Goal: Task Accomplishment & Management: Complete application form

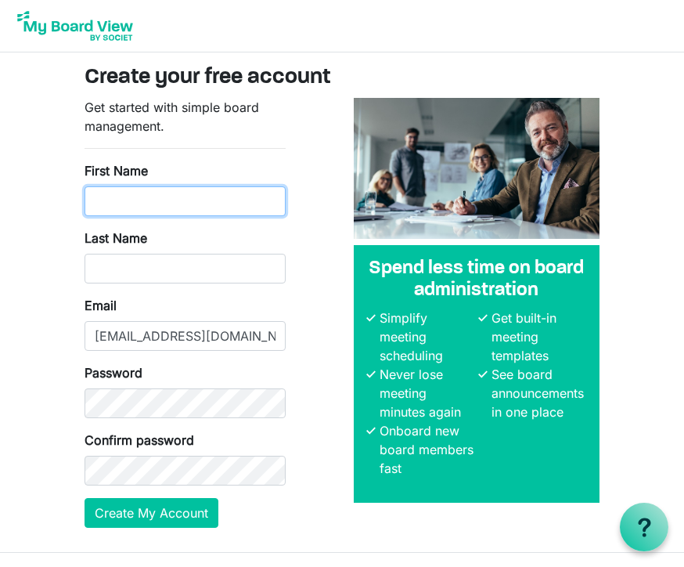
click at [121, 201] on input "First Name" at bounding box center [185, 201] width 201 height 30
type input "Tom"
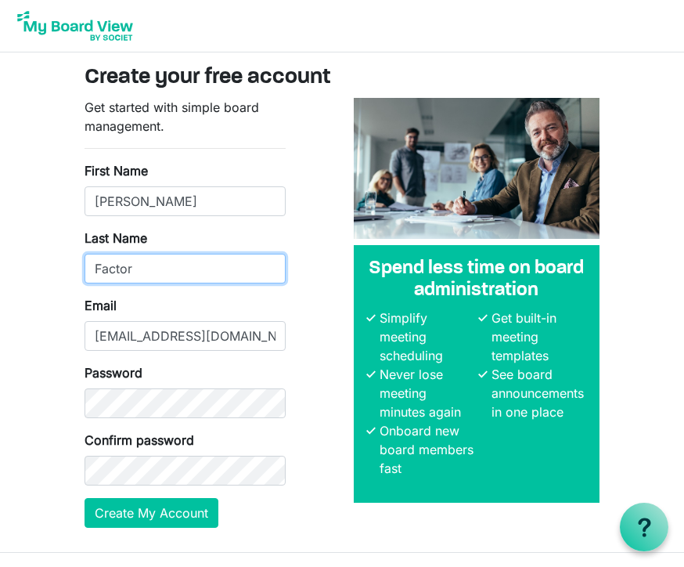
type input "Factor"
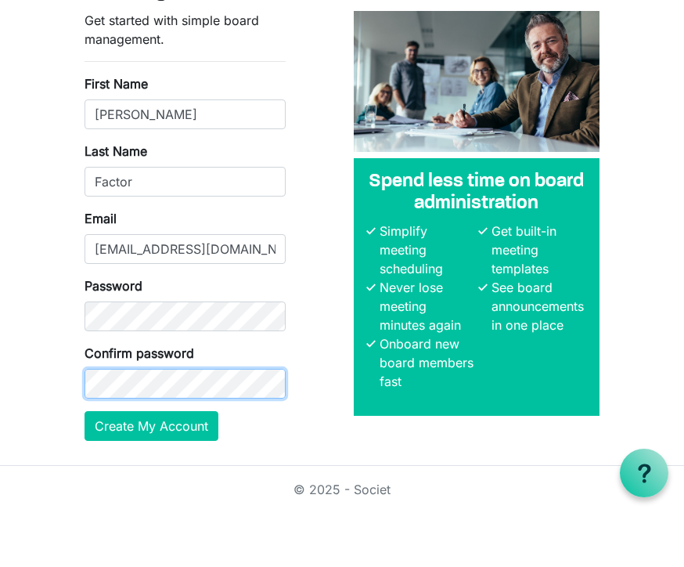
scroll to position [32, 0]
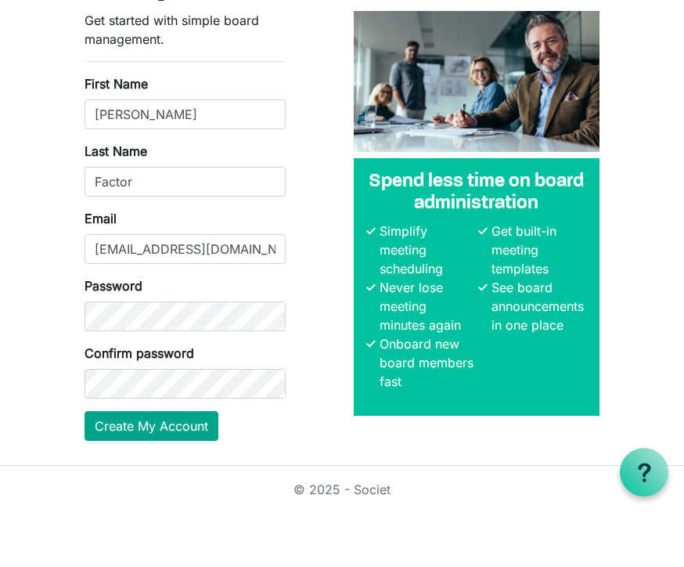
click at [185, 466] on button "Create My Account" at bounding box center [152, 481] width 134 height 30
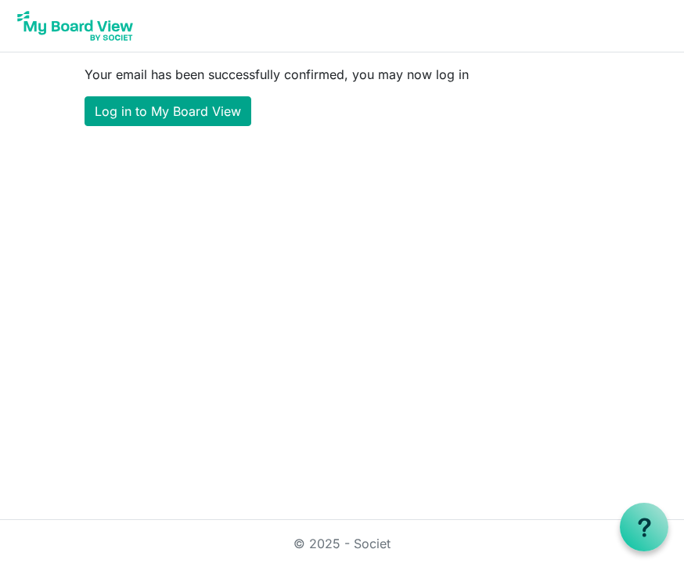
click at [192, 112] on link "Log in to My Board View" at bounding box center [168, 111] width 167 height 30
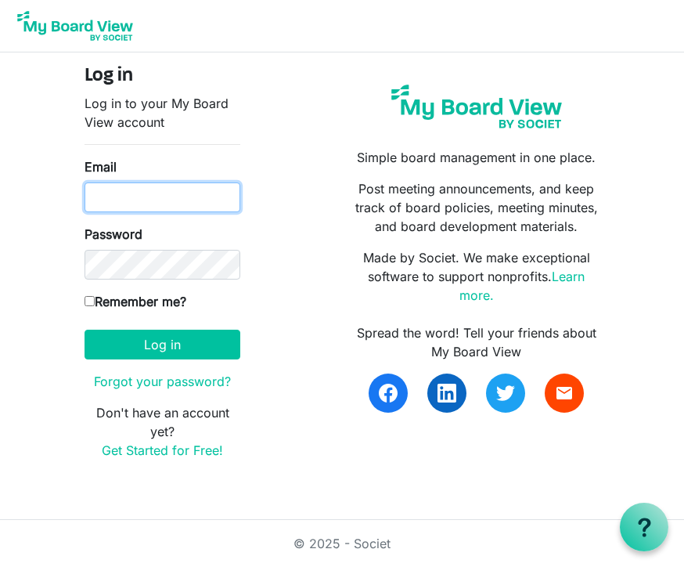
type input "[EMAIL_ADDRESS][DOMAIN_NAME]"
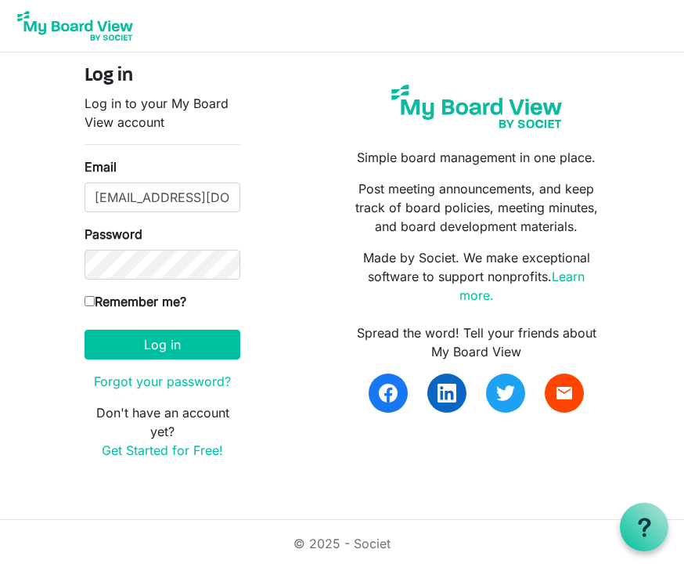
click at [162, 344] on button "Log in" at bounding box center [163, 345] width 156 height 30
